Goal: Information Seeking & Learning: Check status

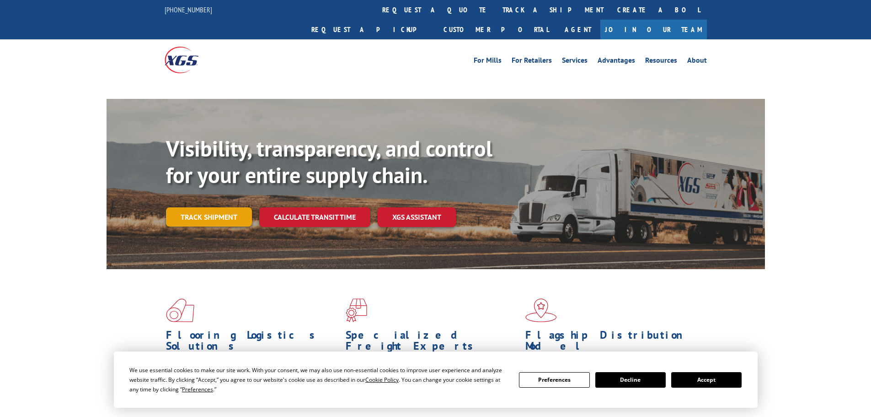
click at [221, 207] on link "Track shipment" at bounding box center [209, 216] width 86 height 19
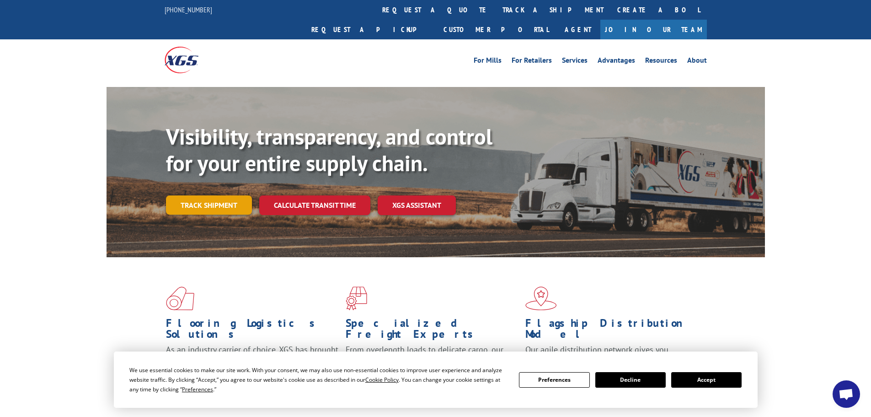
click at [216, 195] on link "Track shipment" at bounding box center [209, 204] width 86 height 19
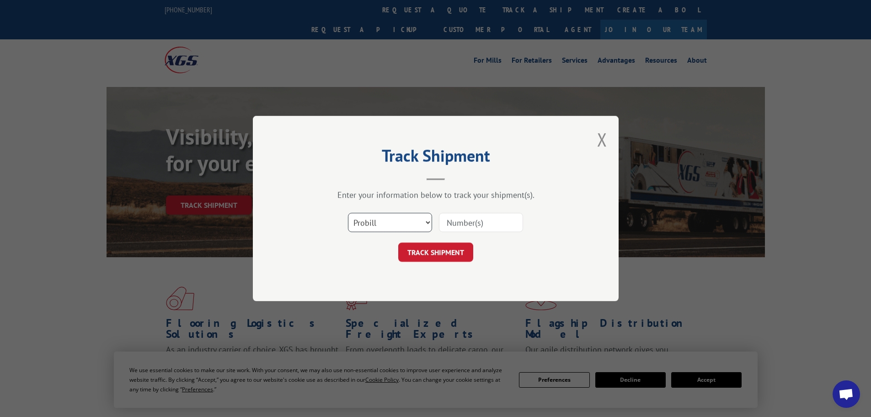
click at [413, 230] on select "Select category... Probill BOL PO" at bounding box center [390, 222] width 84 height 19
select select "bol"
click at [348, 213] on select "Select category... Probill BOL PO" at bounding box center [390, 222] width 84 height 19
click at [462, 219] on input at bounding box center [481, 222] width 84 height 19
click at [464, 229] on input at bounding box center [481, 222] width 84 height 19
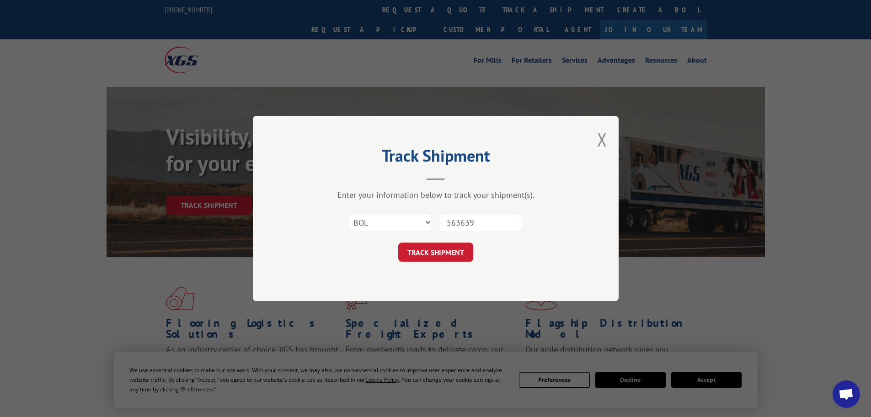
type input "5636394"
click button "TRACK SHIPMENT" at bounding box center [435, 251] width 75 height 19
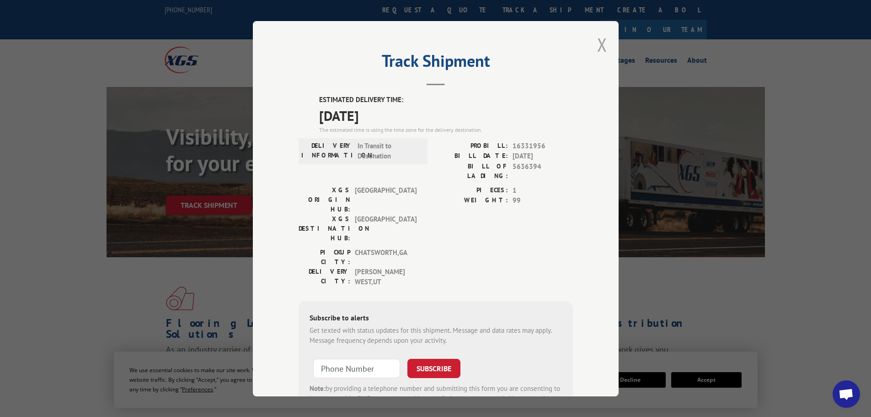
click at [598, 44] on button "Close modal" at bounding box center [602, 44] width 10 height 24
